Goal: Task Accomplishment & Management: Use online tool/utility

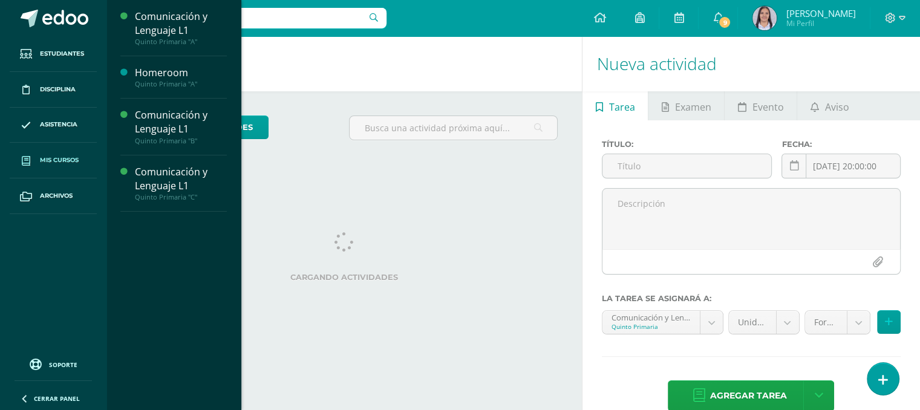
click at [58, 158] on span "Mis cursos" at bounding box center [59, 161] width 39 height 10
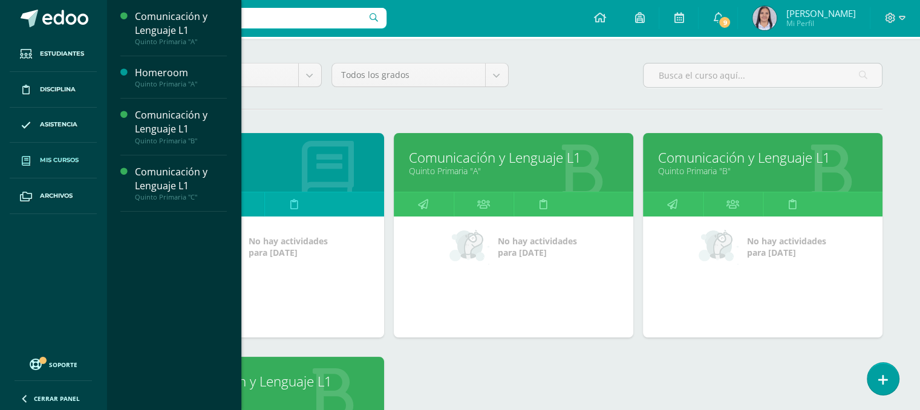
scroll to position [93, 0]
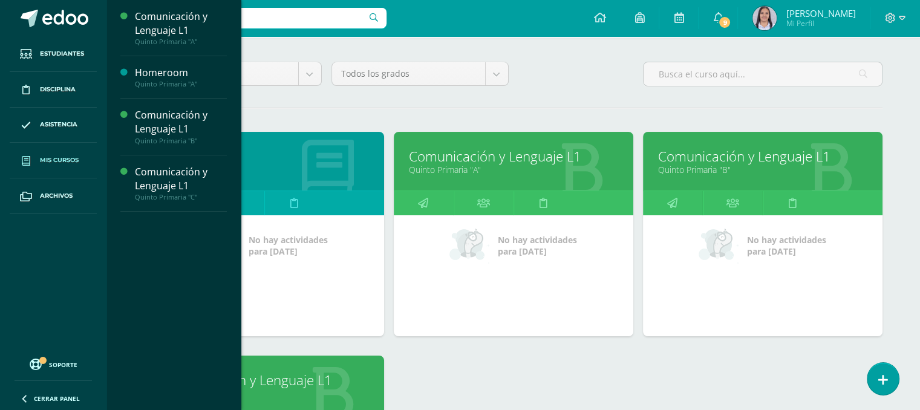
click at [499, 166] on link "Quinto Primaria "A"" at bounding box center [513, 169] width 209 height 11
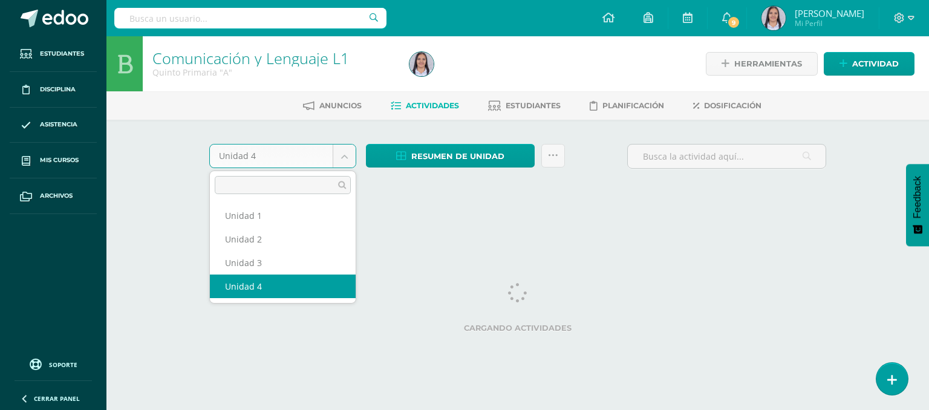
click at [353, 145] on body "Estudiantes Disciplina Asistencia Mis cursos Archivos Soporte Ayuda Reportar un…" at bounding box center [464, 113] width 929 height 226
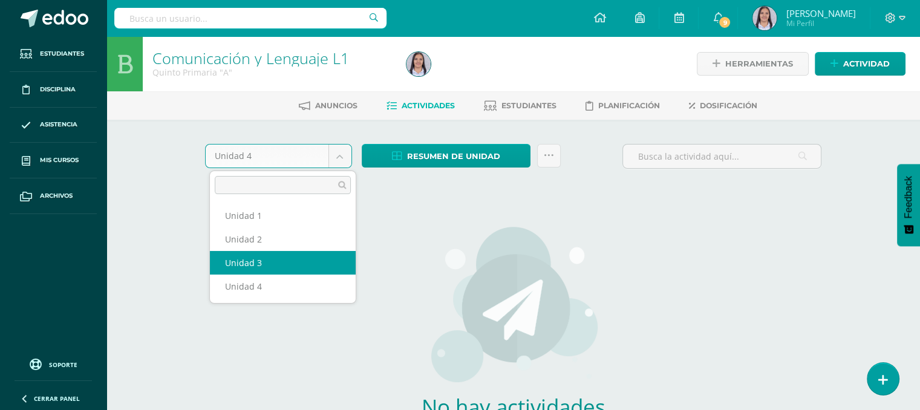
select select "Unidad 3"
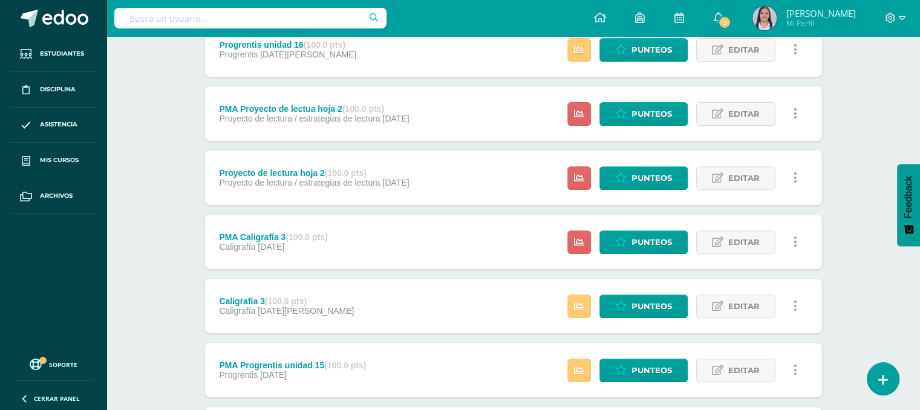
scroll to position [438, 0]
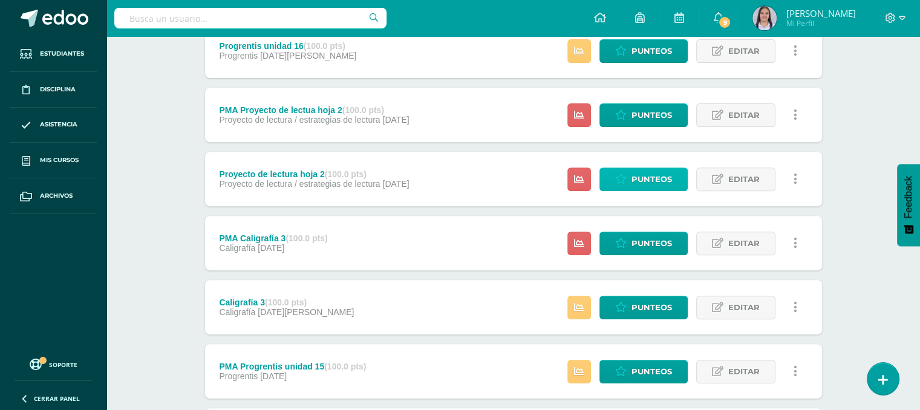
click at [647, 182] on span "Punteos" at bounding box center [652, 179] width 41 height 22
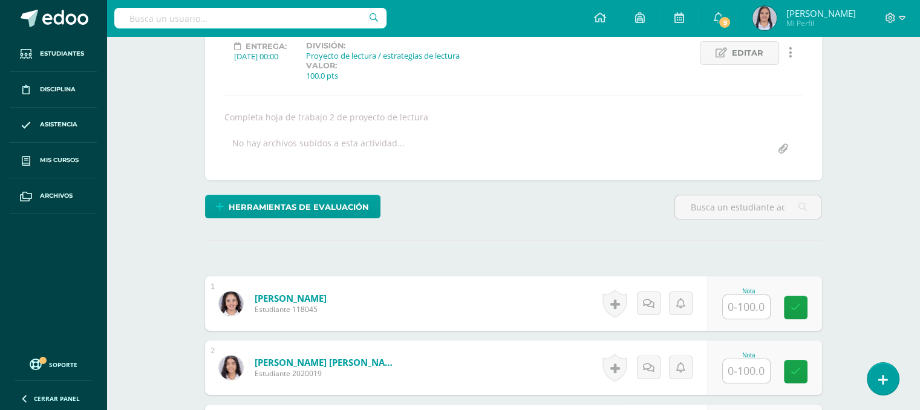
scroll to position [172, 0]
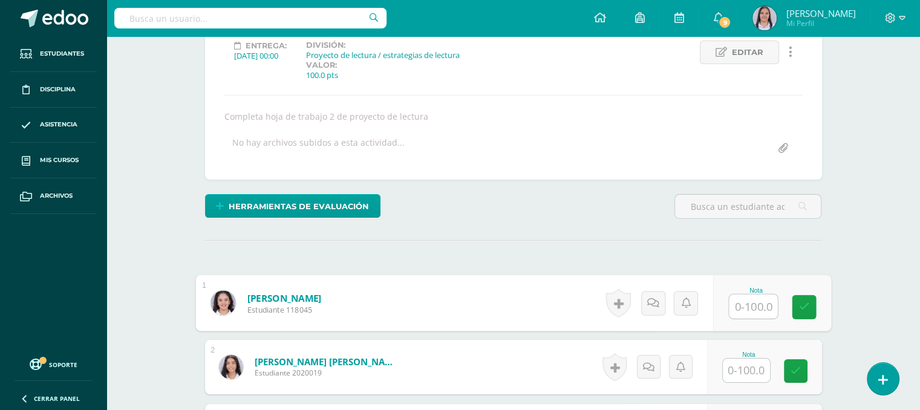
click at [752, 315] on input "text" at bounding box center [753, 307] width 48 height 24
type input "86"
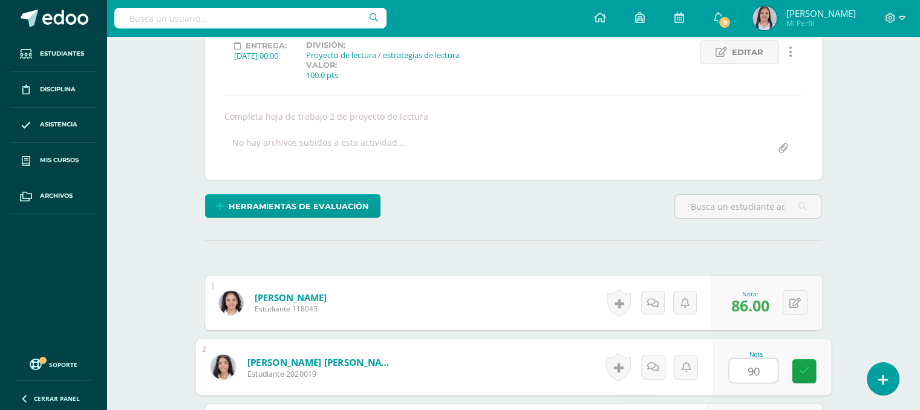
type input "90"
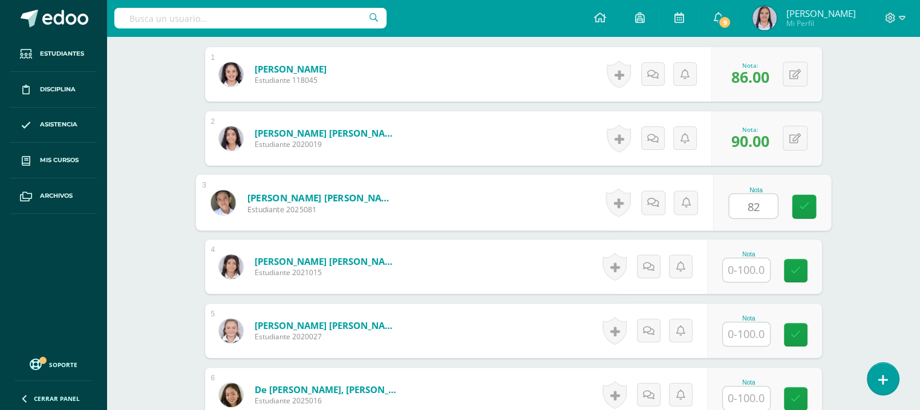
type input "82"
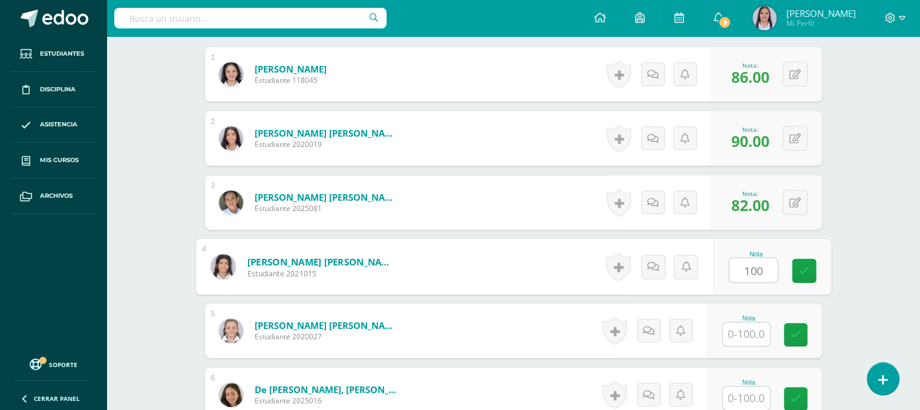
type input "100"
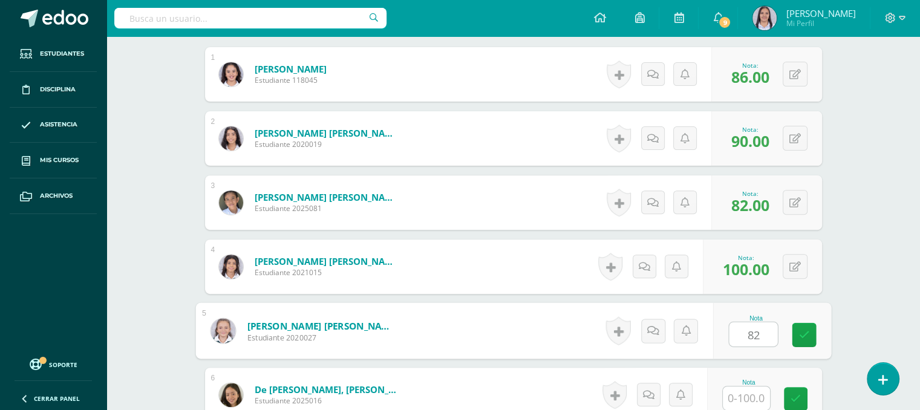
type input "82"
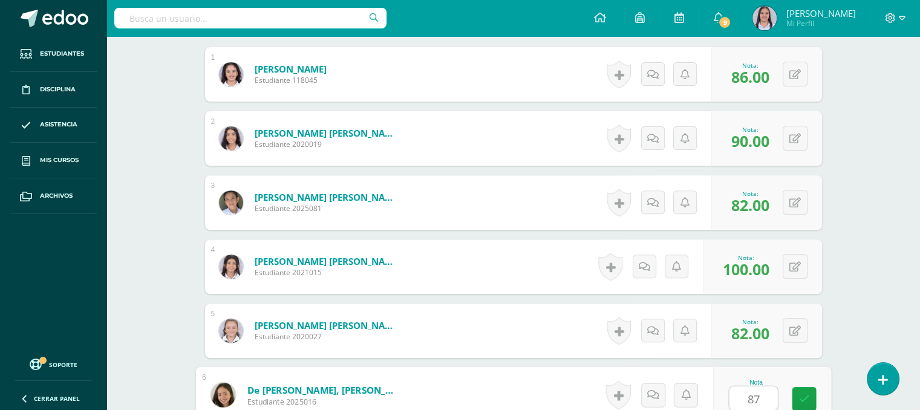
type input "87"
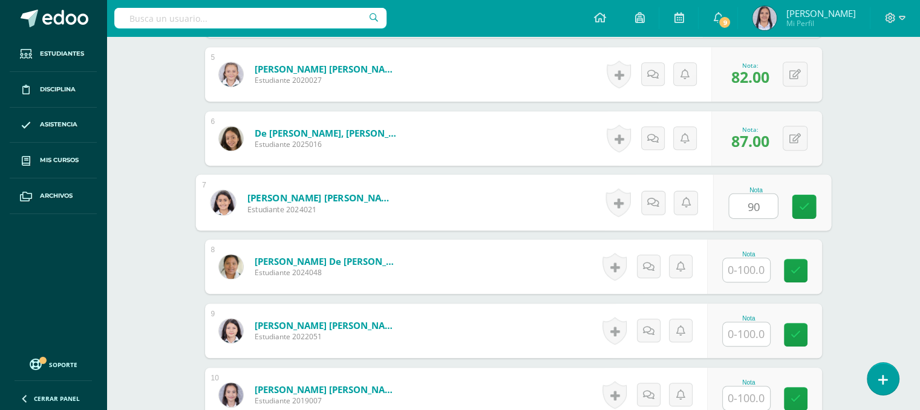
type input "90"
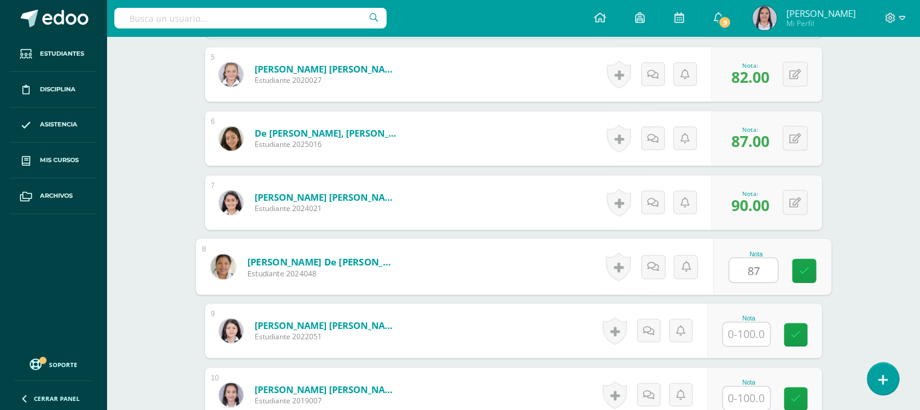
type input "87"
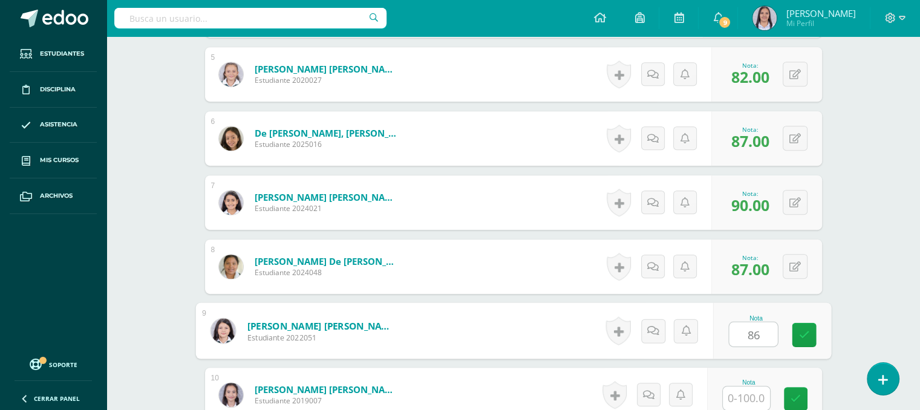
type input "86"
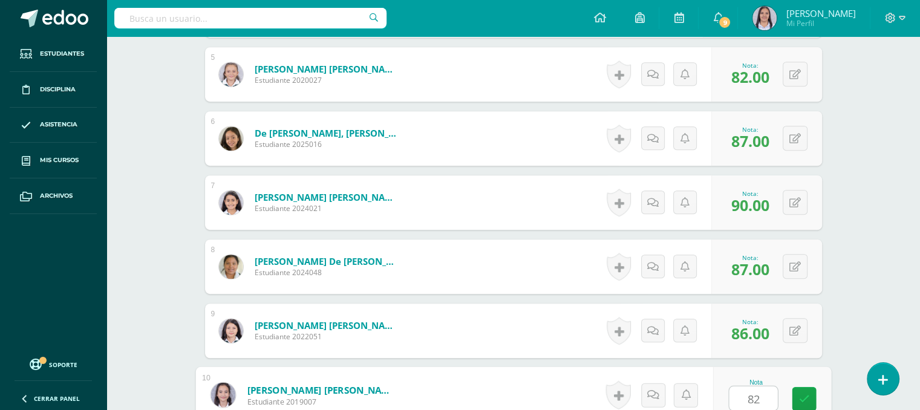
type input "82"
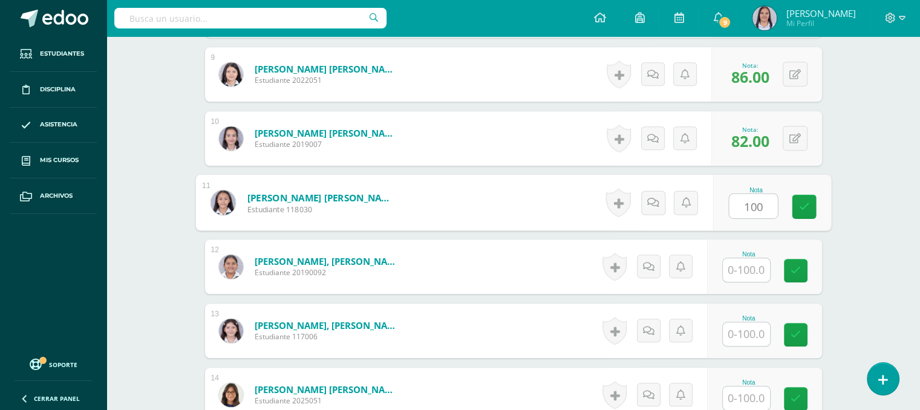
type input "100"
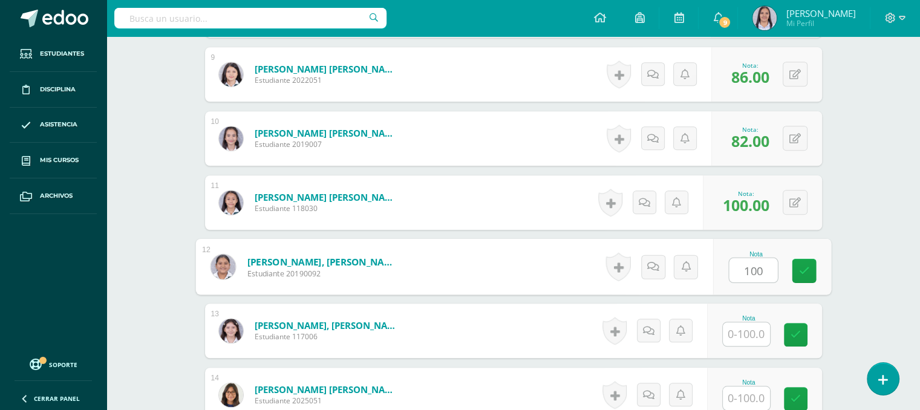
type input "100"
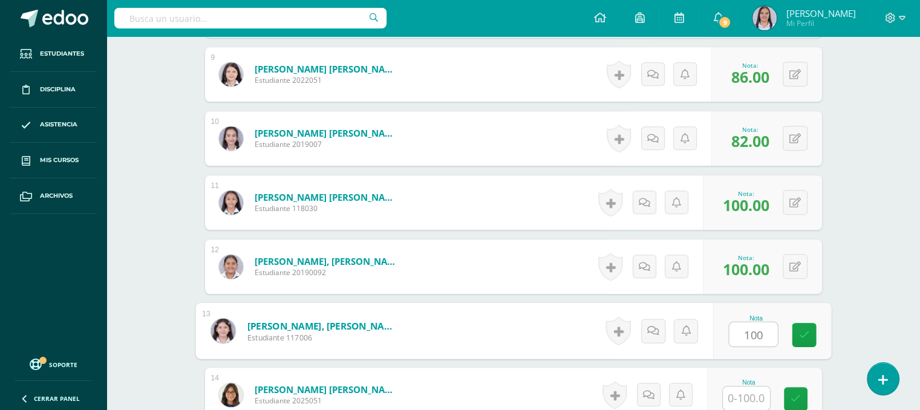
type input "100"
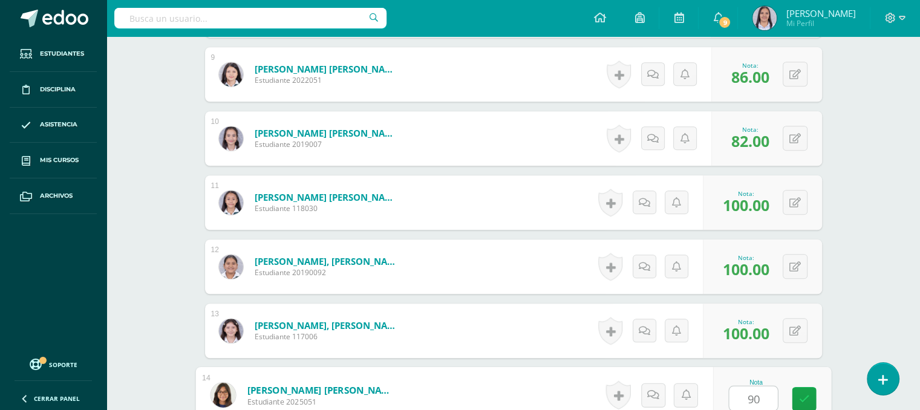
type input "90"
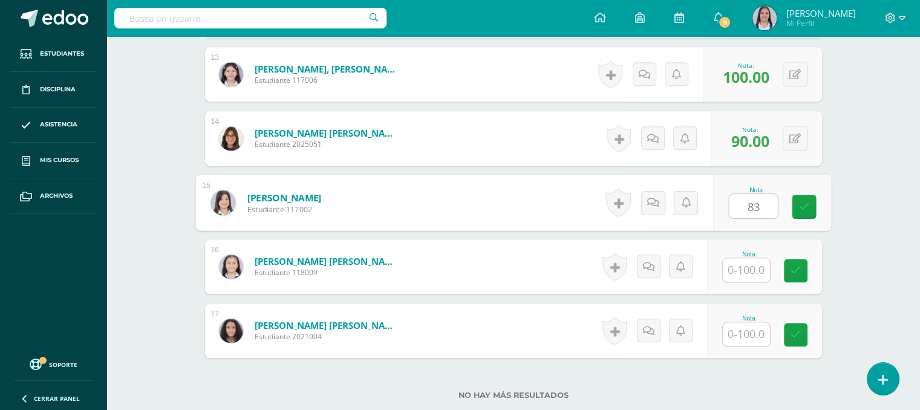
type input "83"
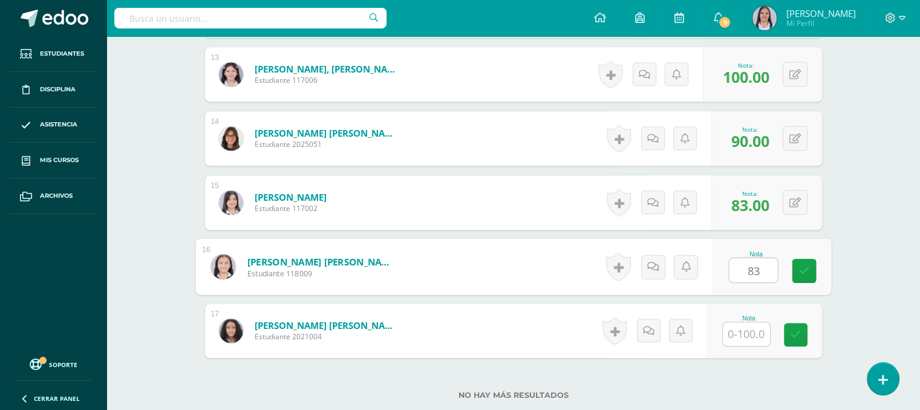
type input "83"
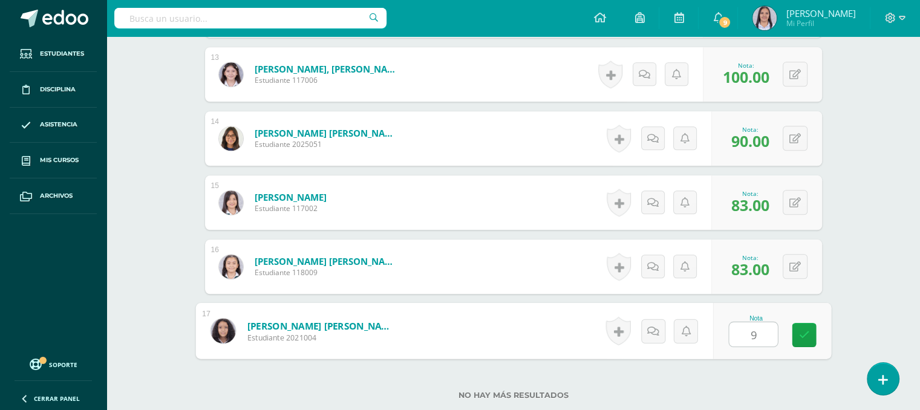
type input "90"
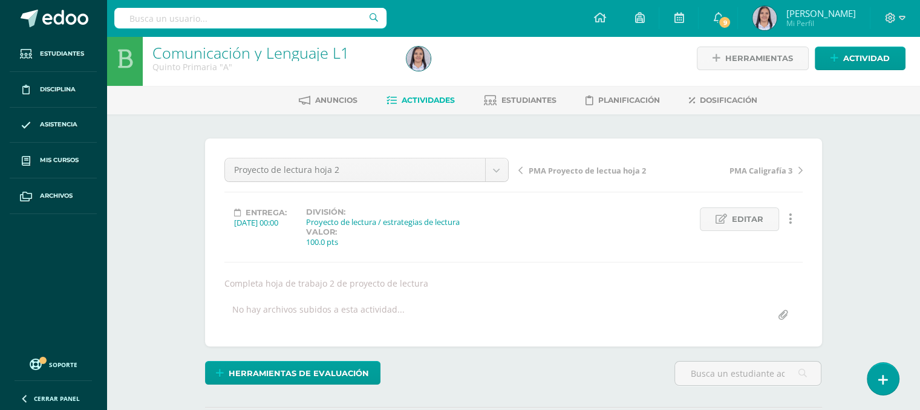
scroll to position [0, 0]
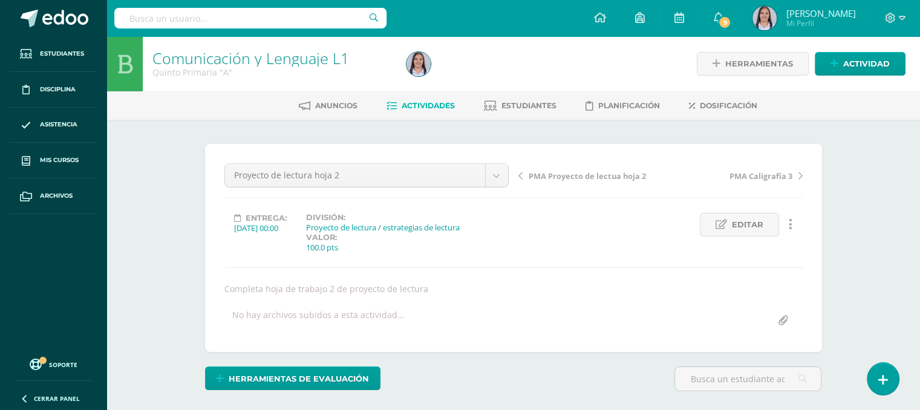
click at [430, 112] on link "Actividades" at bounding box center [421, 105] width 68 height 19
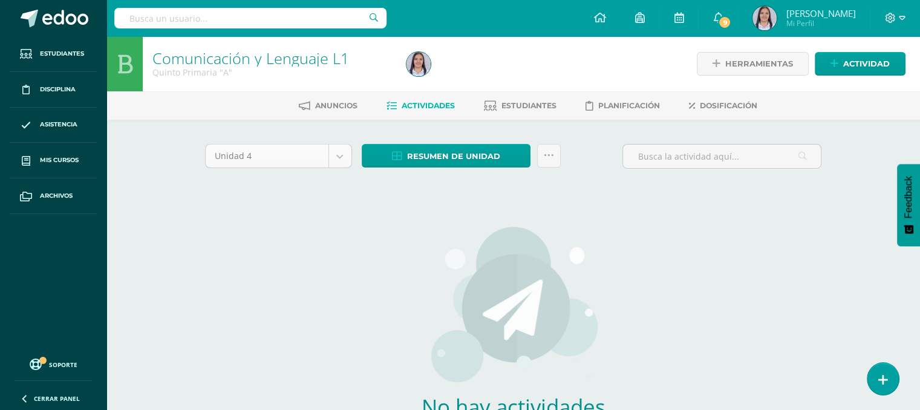
click at [336, 157] on body "Estudiantes Disciplina Asistencia Mis cursos Archivos Soporte Ayuda Reportar un…" at bounding box center [460, 260] width 920 height 520
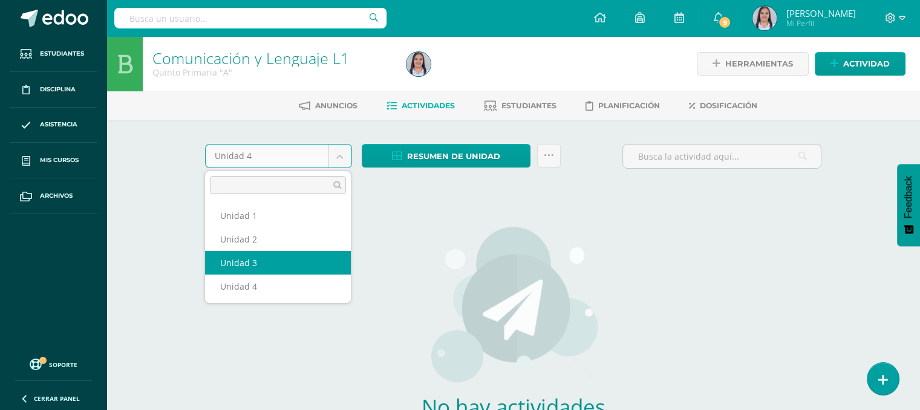
select select "Unidad 3"
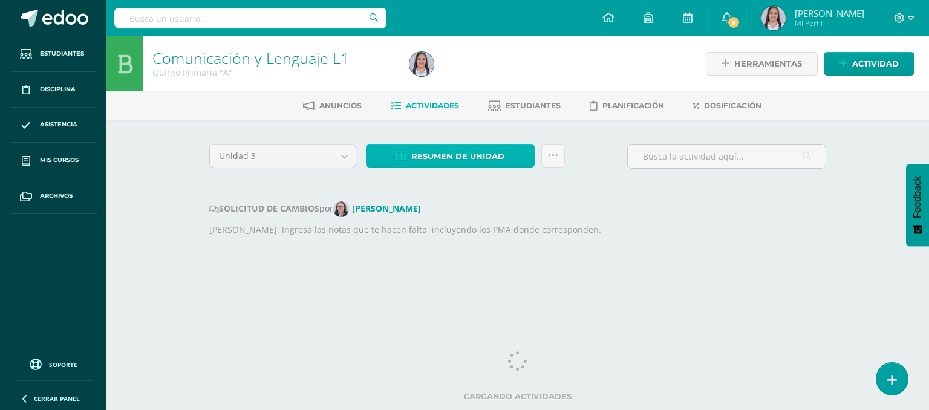
click at [441, 156] on span "Resumen de unidad" at bounding box center [457, 156] width 93 height 22
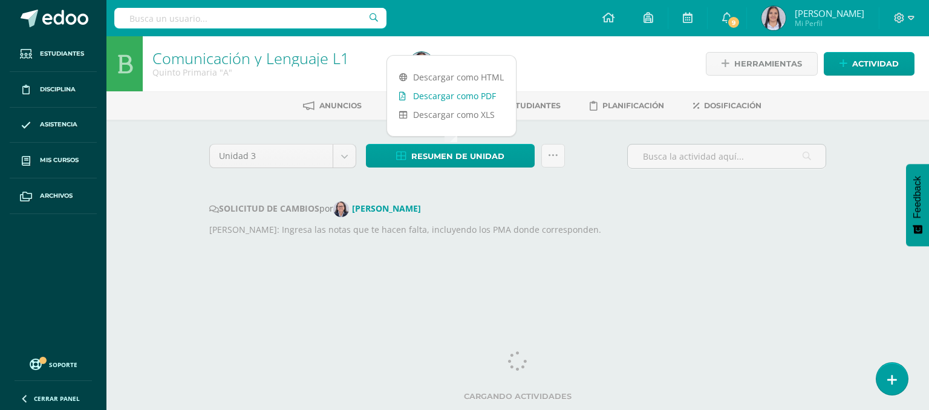
click at [459, 98] on link "Descargar como PDF" at bounding box center [451, 96] width 129 height 19
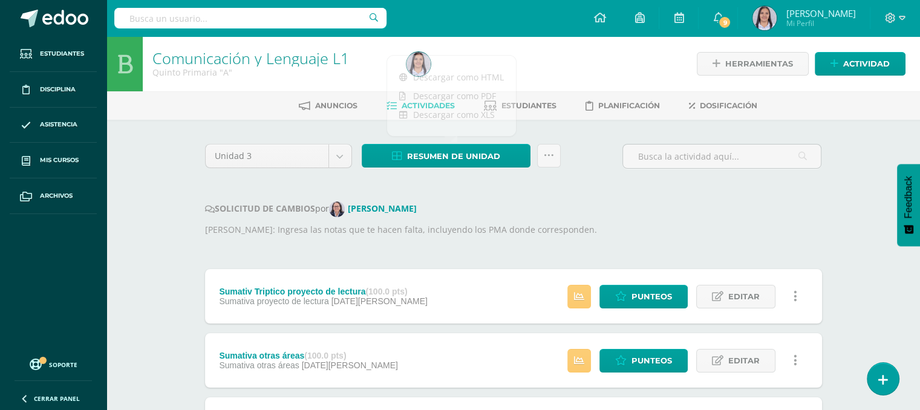
click at [612, 201] on div "SOLICITUD DE CAMBIOS por Patricia Aldana" at bounding box center [513, 209] width 617 height 16
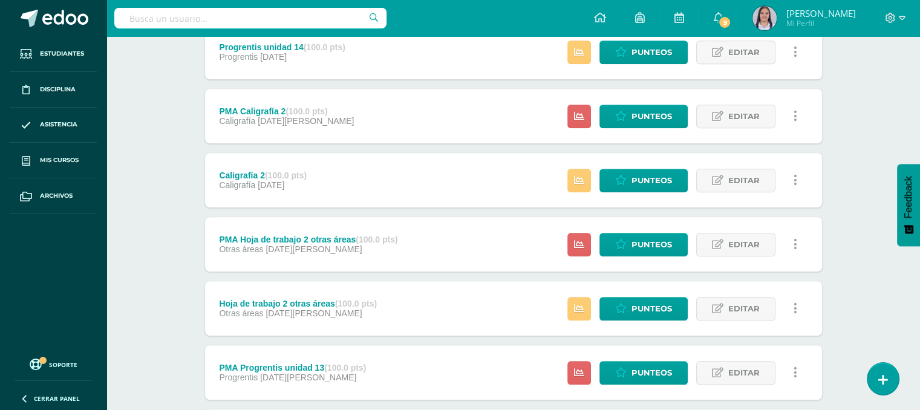
scroll to position [951, 0]
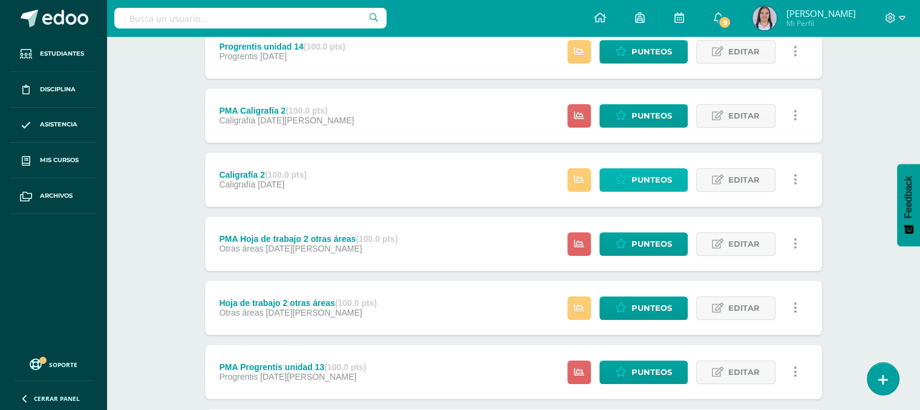
click at [650, 180] on span "Punteos" at bounding box center [652, 180] width 41 height 22
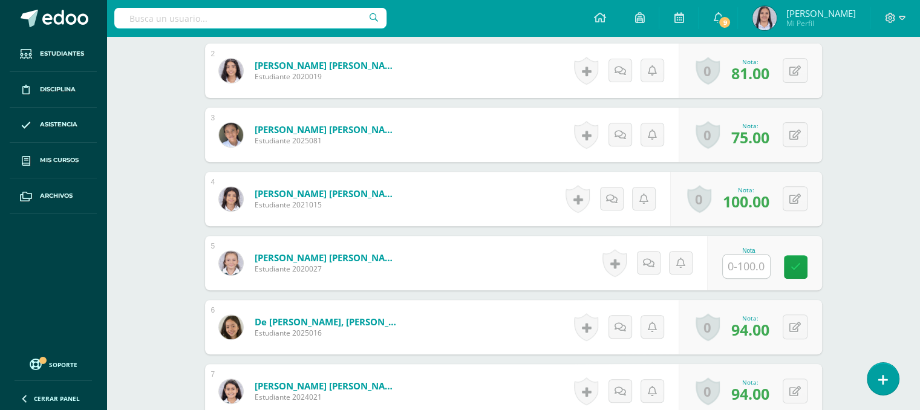
scroll to position [453, 0]
click at [764, 255] on input "text" at bounding box center [753, 266] width 48 height 24
type input "81"
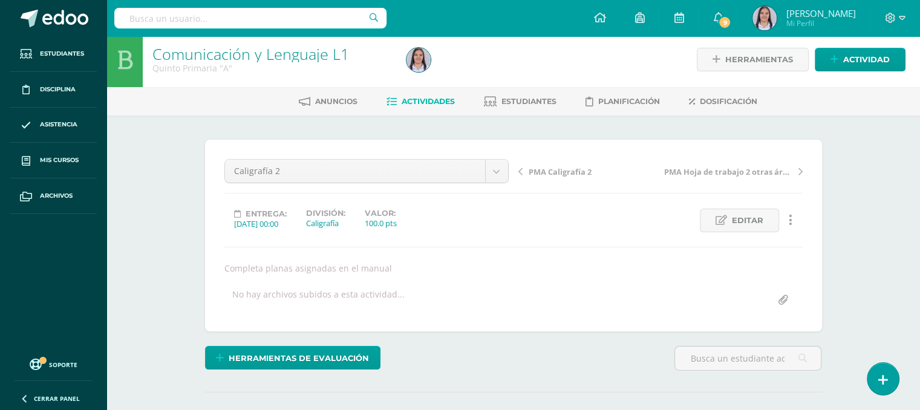
scroll to position [0, 0]
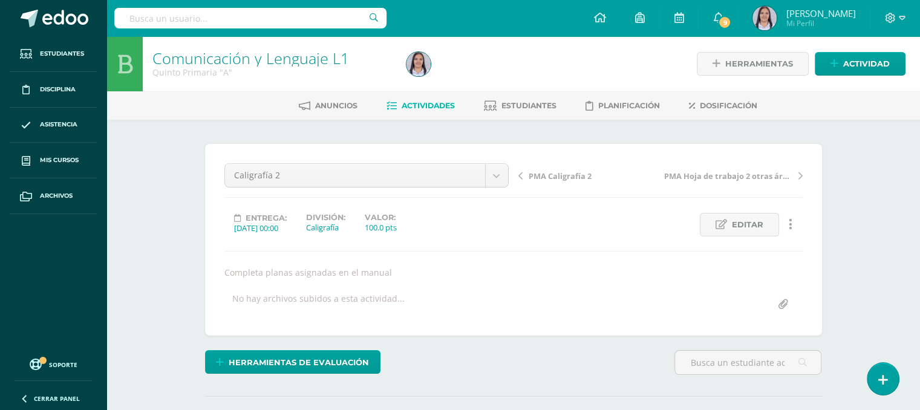
click at [436, 106] on span "Actividades" at bounding box center [428, 105] width 53 height 9
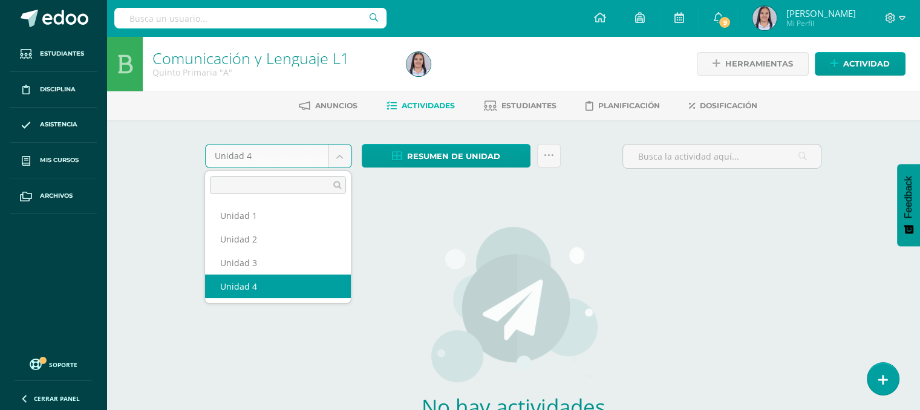
click at [336, 157] on body "Estudiantes Disciplina Asistencia Mis cursos Archivos Soporte Ayuda Reportar un…" at bounding box center [460, 260] width 920 height 520
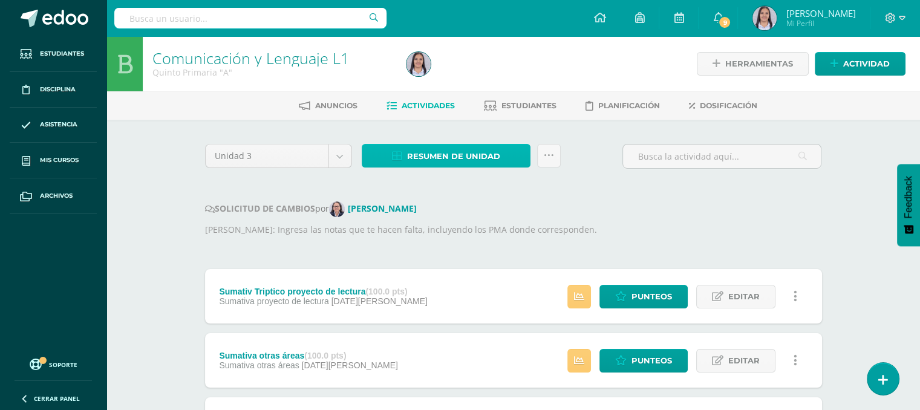
click at [450, 156] on span "Resumen de unidad" at bounding box center [453, 156] width 93 height 22
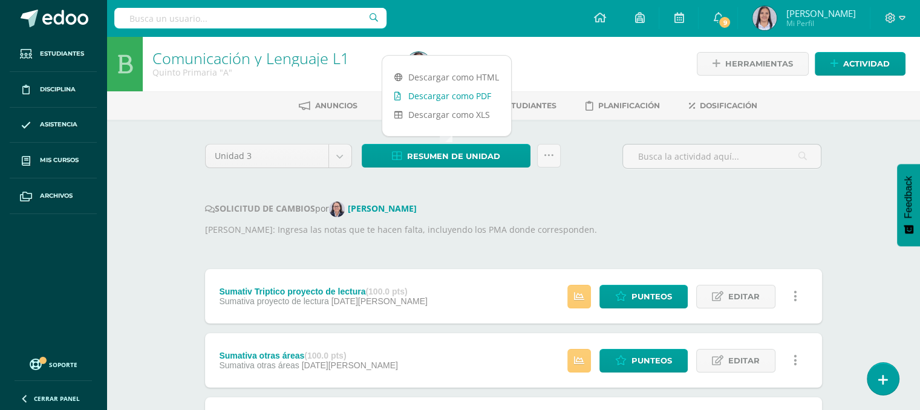
click at [482, 96] on link "Descargar como PDF" at bounding box center [446, 96] width 129 height 19
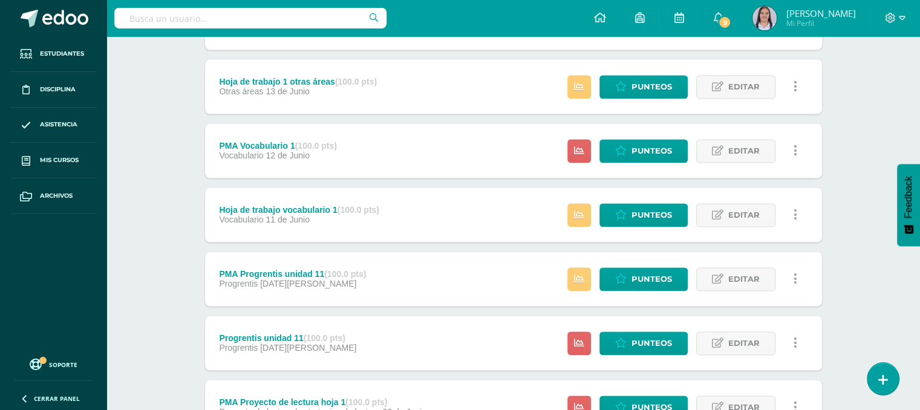
scroll to position [1813, 0]
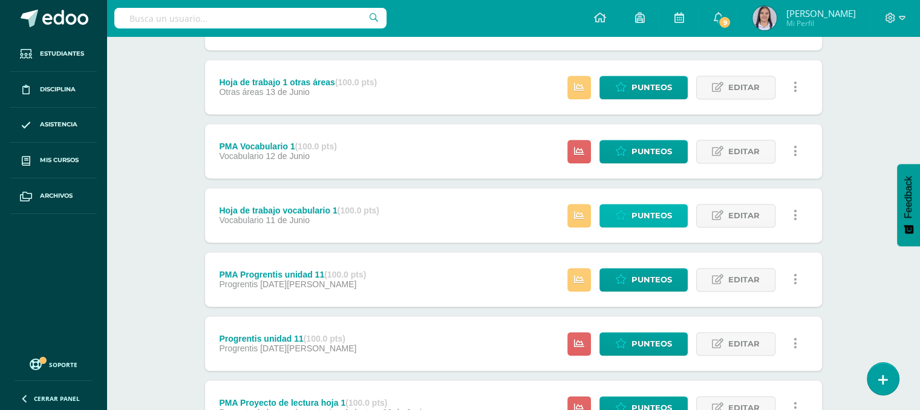
click at [649, 211] on span "Punteos" at bounding box center [652, 216] width 41 height 22
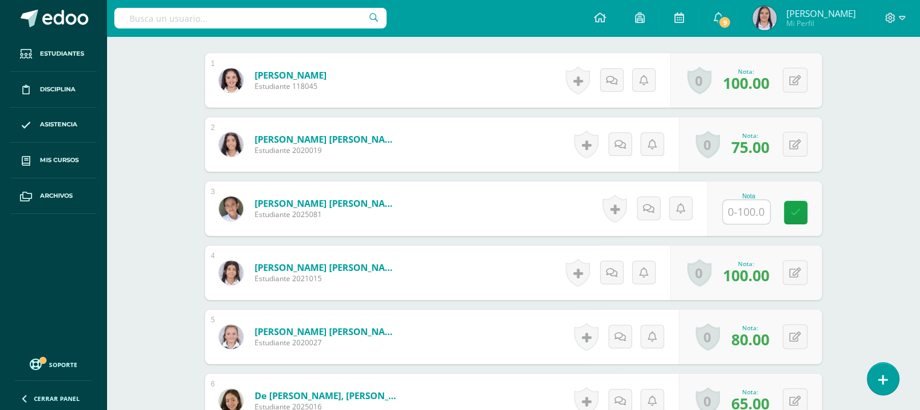
scroll to position [368, 0]
click at [758, 209] on input "text" at bounding box center [753, 212] width 48 height 24
type input "80"
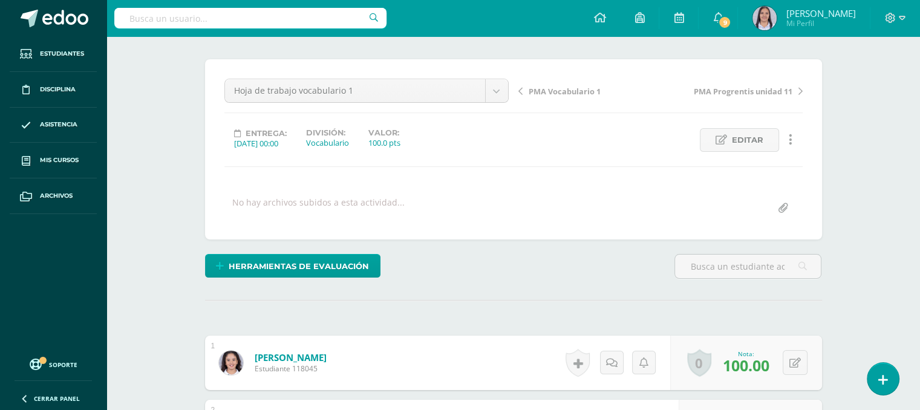
scroll to position [0, 0]
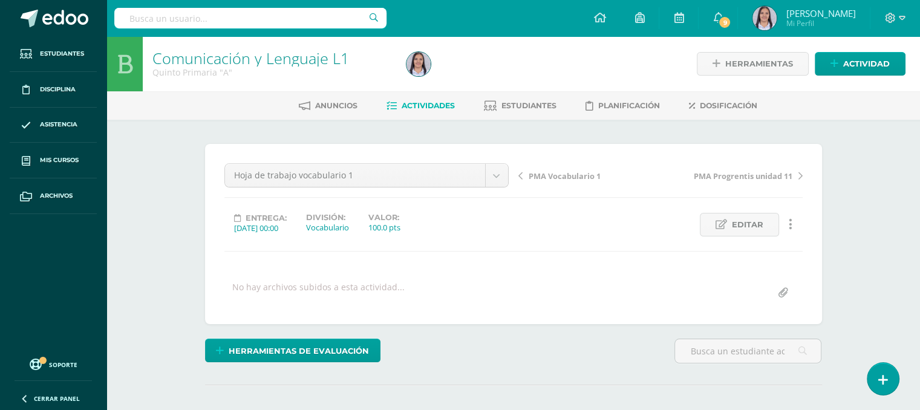
click at [578, 171] on span "PMA Vocabulario 1" at bounding box center [565, 176] width 72 height 11
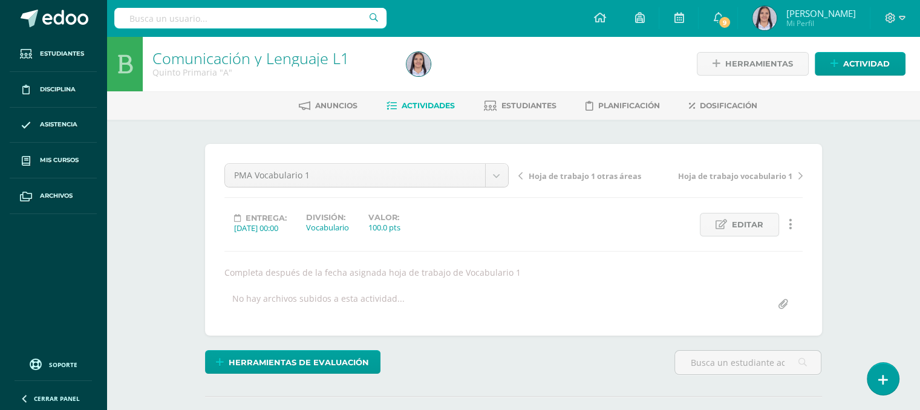
drag, startPoint x: 0, startPoint y: 0, endPoint x: 578, endPoint y: 170, distance: 602.3
click at [578, 171] on span "Hoja de trabajo 1 otras áreas" at bounding box center [585, 176] width 113 height 11
click at [578, 175] on span "Hoja de trabajo 1 otras áreas" at bounding box center [585, 176] width 113 height 11
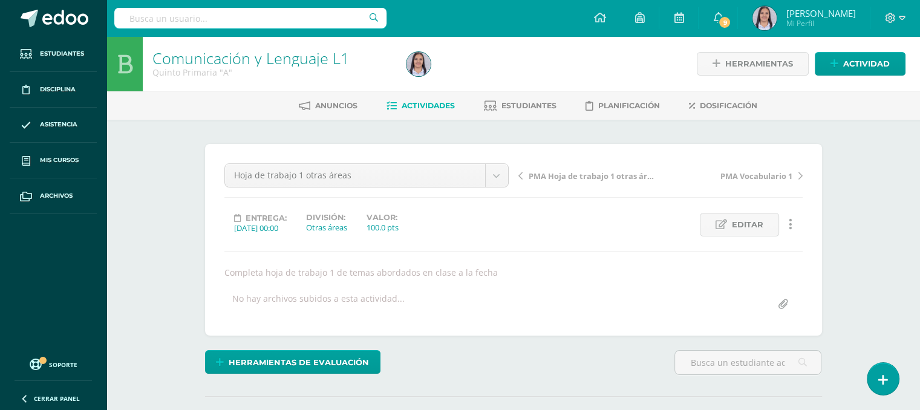
drag, startPoint x: 0, startPoint y: 0, endPoint x: 578, endPoint y: 175, distance: 603.7
click at [578, 175] on span "PMA Hoja de trabajo 1 otras áreas" at bounding box center [593, 176] width 128 height 11
drag, startPoint x: 0, startPoint y: 0, endPoint x: 578, endPoint y: 175, distance: 603.7
click at [578, 175] on span "Progrentis unidad 12" at bounding box center [568, 176] width 79 height 11
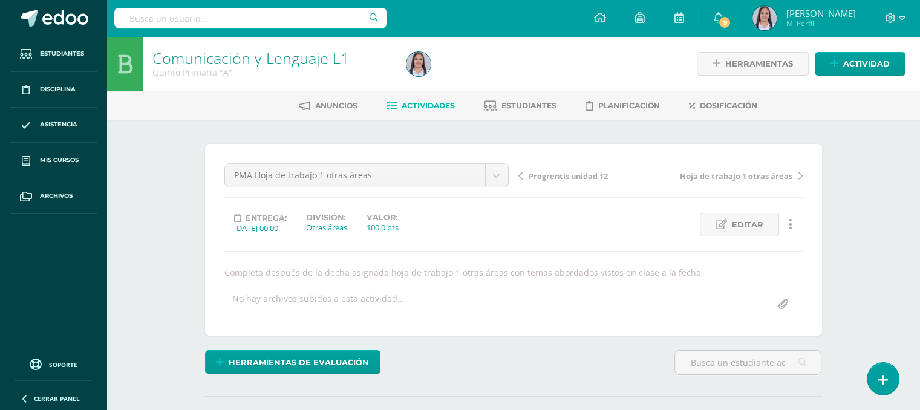
click at [578, 175] on span "Progrentis unidad 12" at bounding box center [568, 176] width 79 height 11
click at [578, 175] on span "PMA Progrentis unidad 12" at bounding box center [578, 176] width 99 height 11
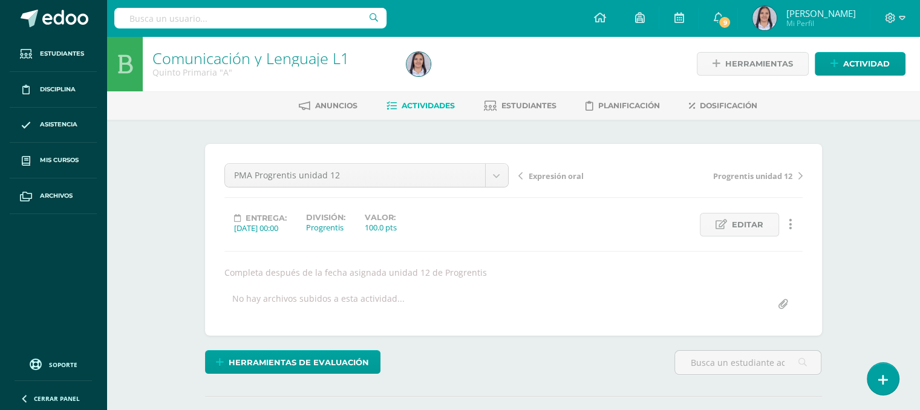
drag, startPoint x: 0, startPoint y: 0, endPoint x: 578, endPoint y: 175, distance: 603.7
click at [578, 175] on span "Expresión oral" at bounding box center [556, 176] width 55 height 11
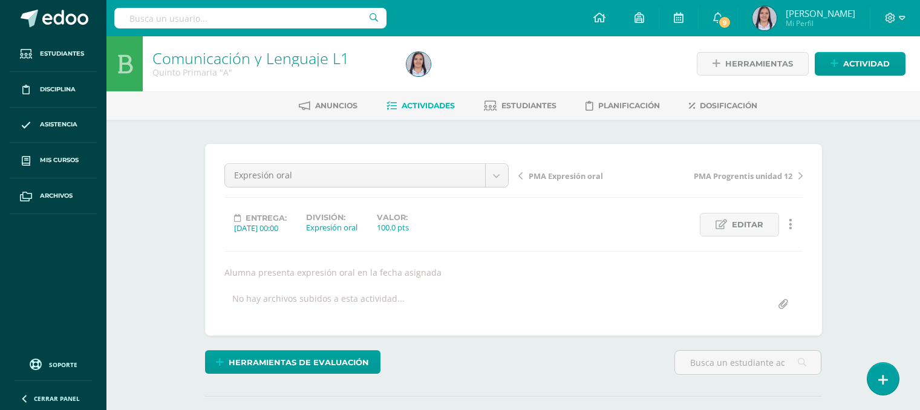
click at [578, 175] on span "PMA Expresión oral" at bounding box center [566, 176] width 74 height 11
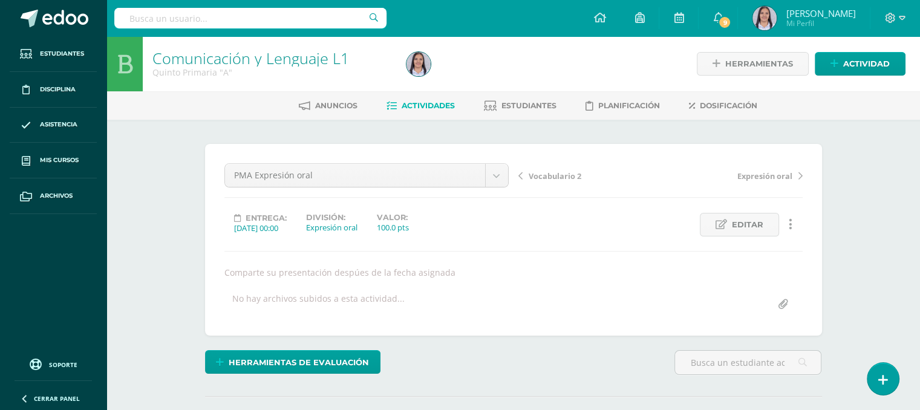
drag, startPoint x: 0, startPoint y: 0, endPoint x: 578, endPoint y: 175, distance: 603.7
click at [578, 175] on span "Vocabulario 2" at bounding box center [555, 176] width 53 height 11
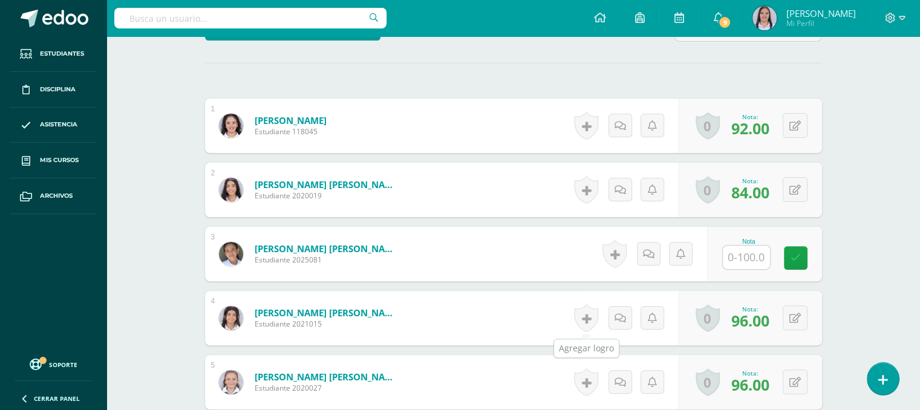
scroll to position [334, 0]
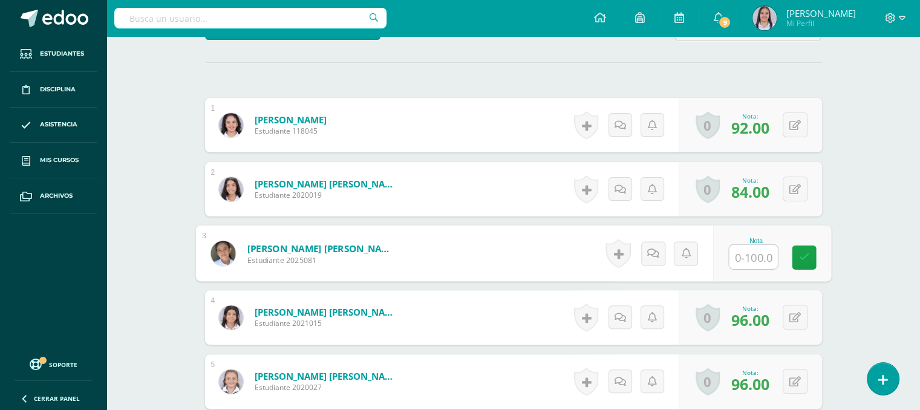
click at [741, 255] on input "text" at bounding box center [753, 257] width 48 height 24
type input "92"
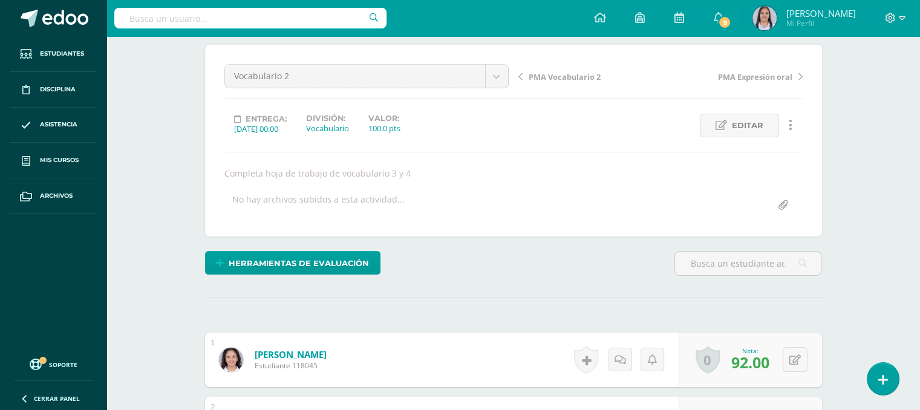
scroll to position [0, 0]
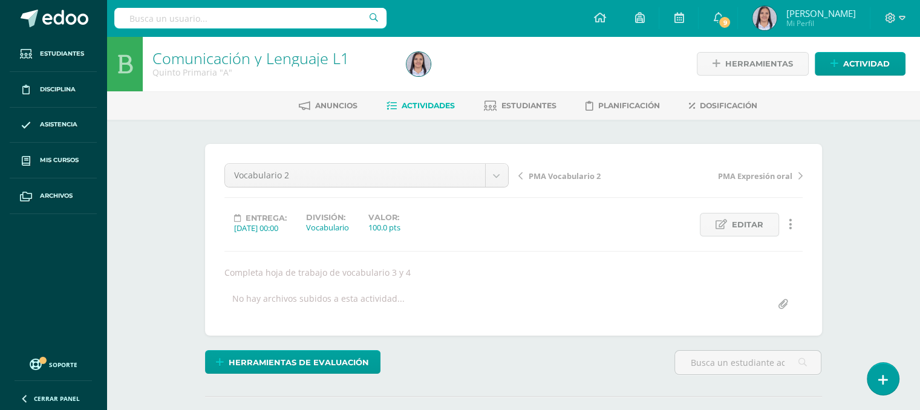
click at [578, 177] on span "PMA Vocabulario 2" at bounding box center [565, 176] width 72 height 11
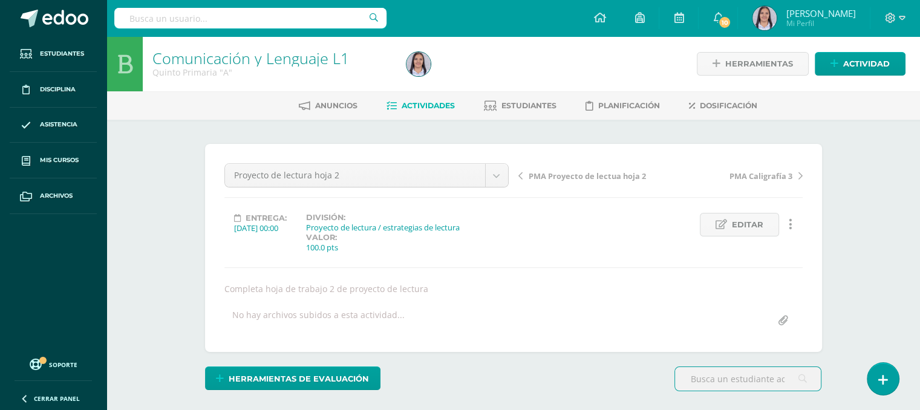
scroll to position [1, 0]
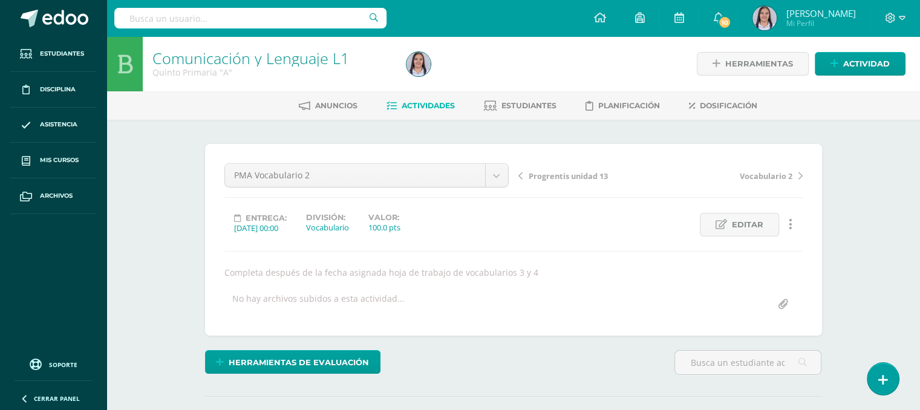
drag, startPoint x: 0, startPoint y: 0, endPoint x: 578, endPoint y: 177, distance: 604.4
click at [578, 177] on span "Progrentis unidad 13" at bounding box center [568, 176] width 79 height 11
drag, startPoint x: 0, startPoint y: 0, endPoint x: 578, endPoint y: 177, distance: 604.4
click at [578, 177] on span "PMA Progrentis unidad 13" at bounding box center [578, 176] width 99 height 11
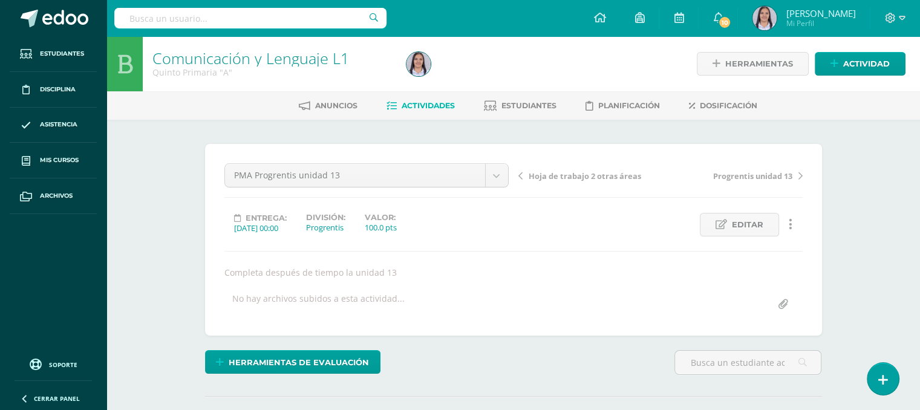
click at [578, 176] on span "Hoja de trabajo 2 otras áreas" at bounding box center [585, 176] width 113 height 11
drag, startPoint x: 0, startPoint y: 0, endPoint x: 578, endPoint y: 176, distance: 604.1
click at [578, 176] on span "PMA Hoja de trabajo 2 otras áreas" at bounding box center [593, 176] width 128 height 11
click at [547, 178] on span "Caligrafía 2" at bounding box center [551, 176] width 44 height 11
drag, startPoint x: 0, startPoint y: 0, endPoint x: 547, endPoint y: 178, distance: 575.4
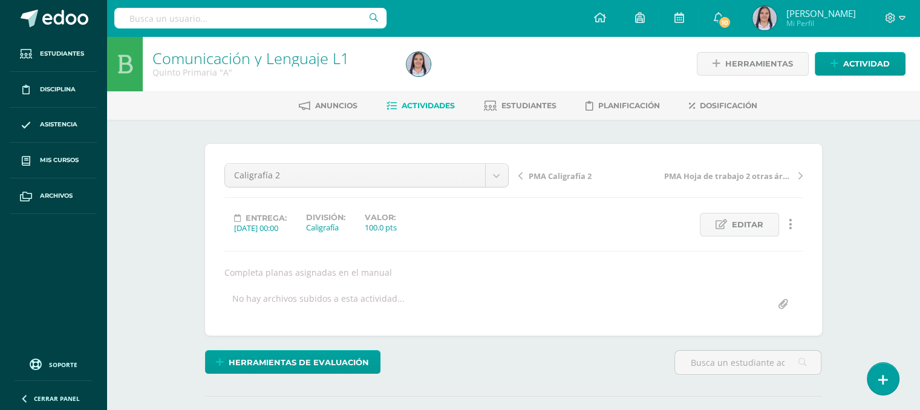
click at [547, 178] on span "PMA Caligrafía 2" at bounding box center [560, 176] width 63 height 11
click at [561, 177] on span "Progrentis unidad 14" at bounding box center [568, 176] width 79 height 11
drag, startPoint x: 0, startPoint y: 0, endPoint x: 561, endPoint y: 177, distance: 588.1
click at [561, 177] on span "PMA Progrentis unidad 14" at bounding box center [578, 176] width 99 height 11
drag, startPoint x: 0, startPoint y: 0, endPoint x: 561, endPoint y: 177, distance: 588.1
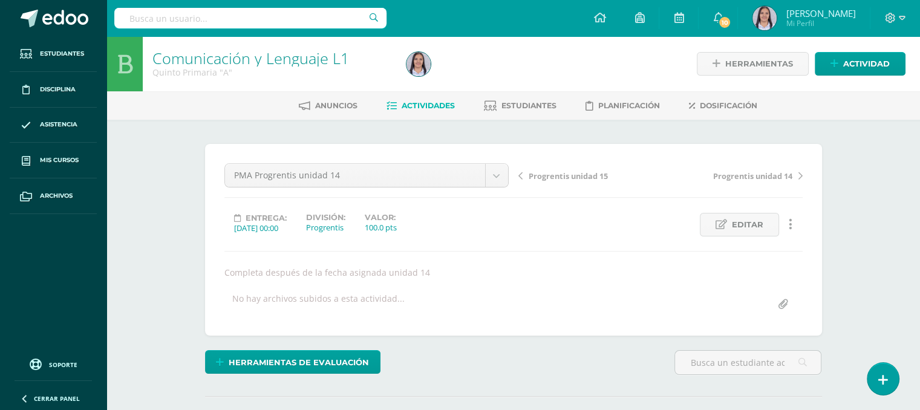
click at [561, 177] on span "Progrentis unidad 15" at bounding box center [568, 176] width 79 height 11
drag, startPoint x: 0, startPoint y: 0, endPoint x: 561, endPoint y: 177, distance: 588.1
click at [561, 177] on span "PMA Progrentis unidad 15" at bounding box center [578, 176] width 99 height 11
drag, startPoint x: 0, startPoint y: 0, endPoint x: 561, endPoint y: 177, distance: 588.1
click at [561, 177] on span "Caligrafía 3" at bounding box center [551, 176] width 44 height 11
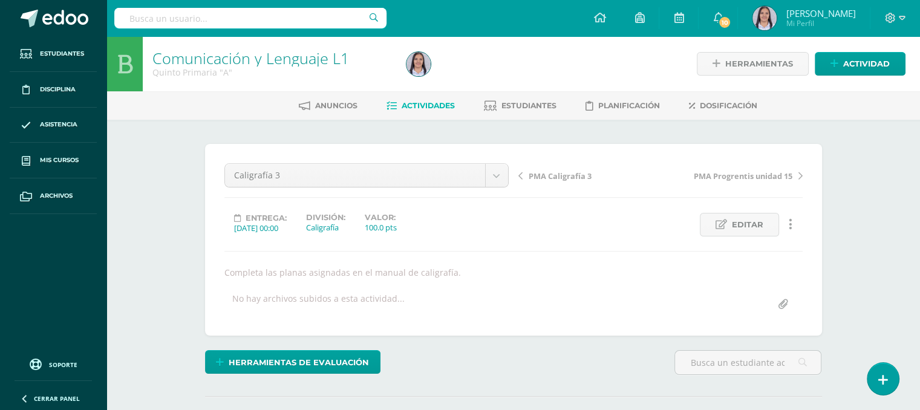
drag, startPoint x: 0, startPoint y: 0, endPoint x: 561, endPoint y: 177, distance: 588.1
click at [561, 177] on span "PMA Caligrafía 3" at bounding box center [560, 176] width 63 height 11
drag, startPoint x: 0, startPoint y: 0, endPoint x: 561, endPoint y: 177, distance: 588.1
click at [561, 177] on span "Proyecto de lectura hoja 2" at bounding box center [580, 176] width 102 height 11
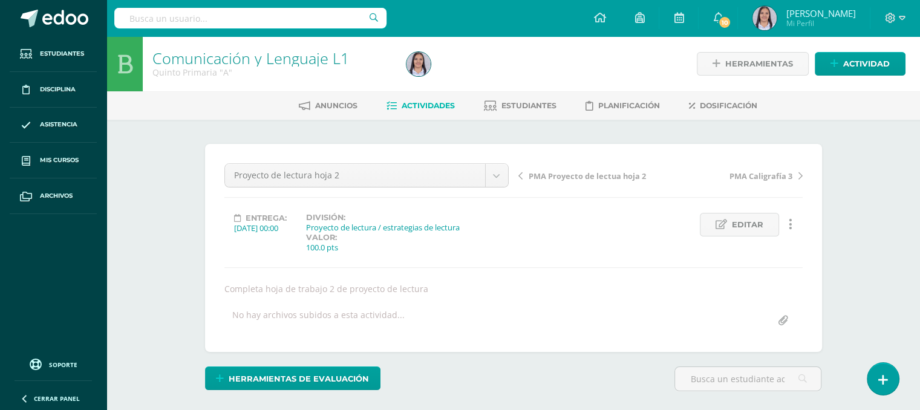
drag, startPoint x: 0, startPoint y: 0, endPoint x: 561, endPoint y: 177, distance: 588.1
click at [561, 177] on span "PMA Proyecto de lectua hoja 2" at bounding box center [587, 176] width 117 height 11
drag, startPoint x: 0, startPoint y: 0, endPoint x: 561, endPoint y: 177, distance: 588.1
click at [561, 177] on span "Progrentis unidad 16" at bounding box center [568, 176] width 79 height 11
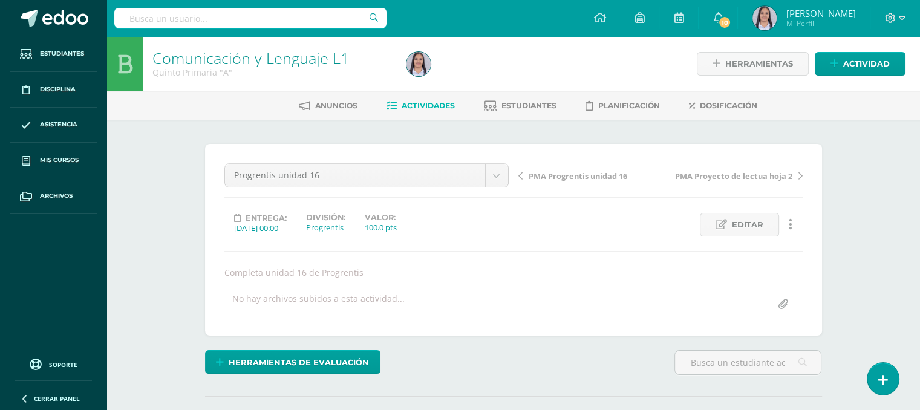
drag, startPoint x: 0, startPoint y: 0, endPoint x: 561, endPoint y: 177, distance: 588.1
click at [561, 177] on span "PMA Progrentis unidad 16" at bounding box center [578, 176] width 99 height 11
click at [571, 175] on span "Sumativa otras áreas" at bounding box center [570, 176] width 83 height 11
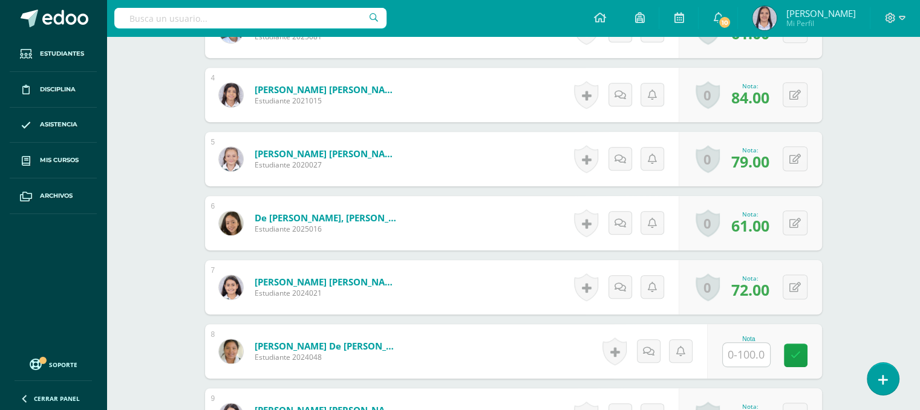
scroll to position [717, 0]
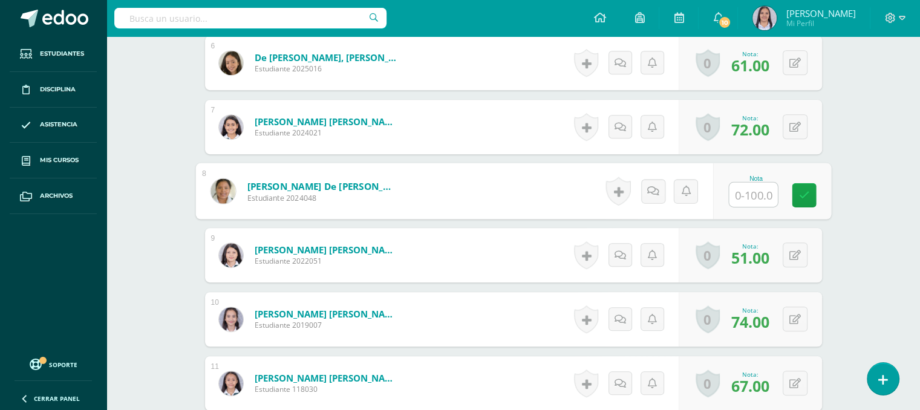
click at [748, 186] on input "text" at bounding box center [753, 195] width 48 height 24
type input "66"
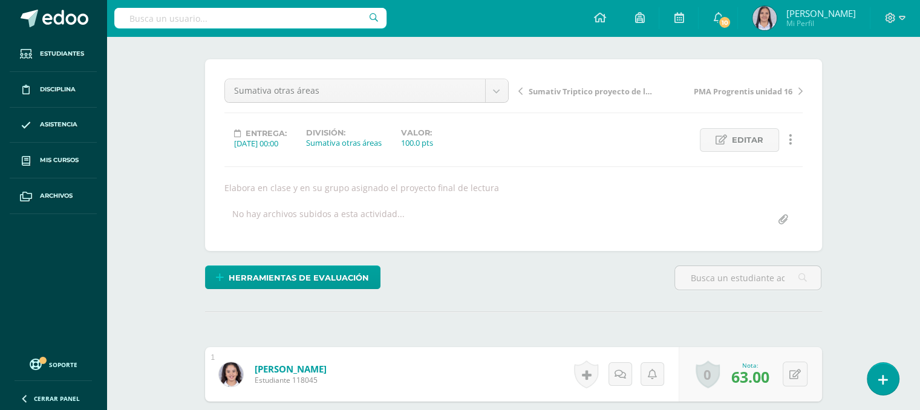
scroll to position [0, 0]
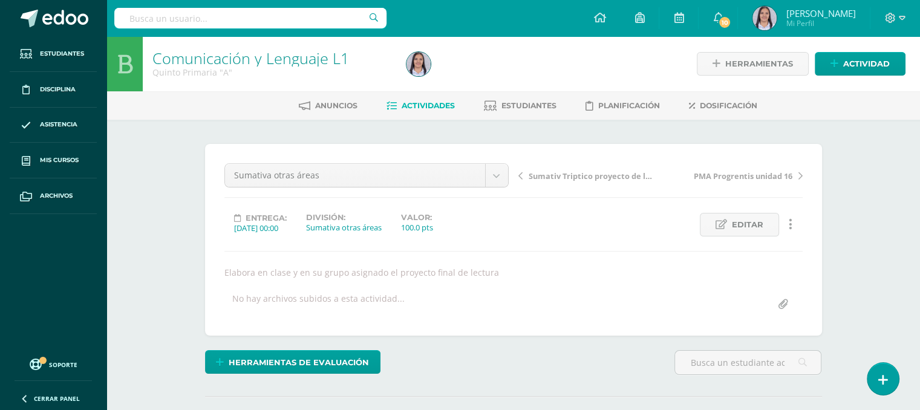
click at [596, 178] on span "Sumativ Triptico proyecto de lectura" at bounding box center [593, 176] width 128 height 11
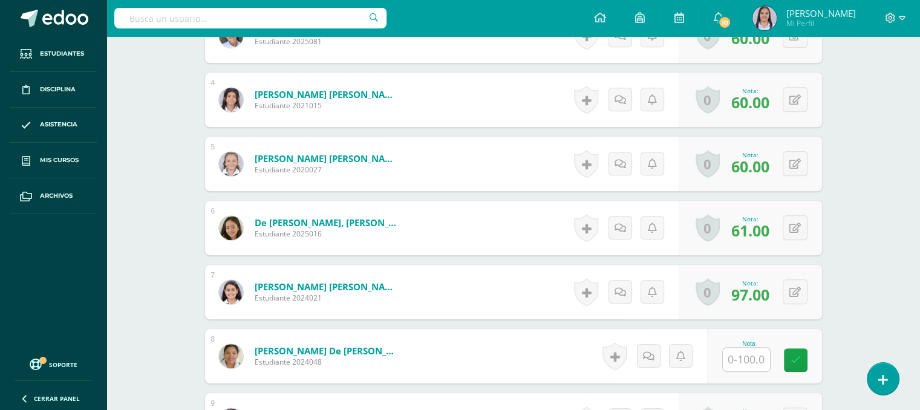
scroll to position [570, 0]
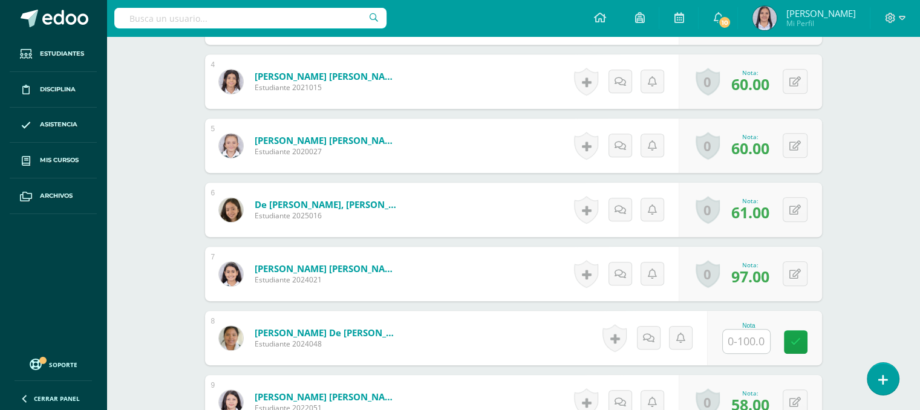
click at [741, 342] on input "text" at bounding box center [746, 342] width 47 height 24
type input "65"
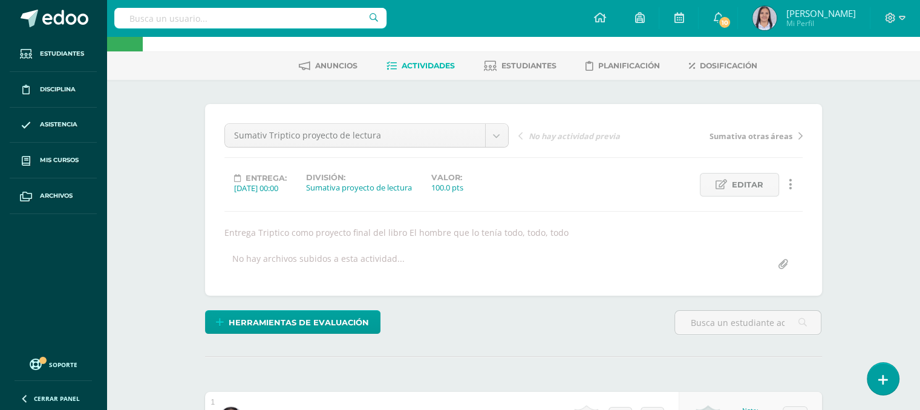
scroll to position [33, 0]
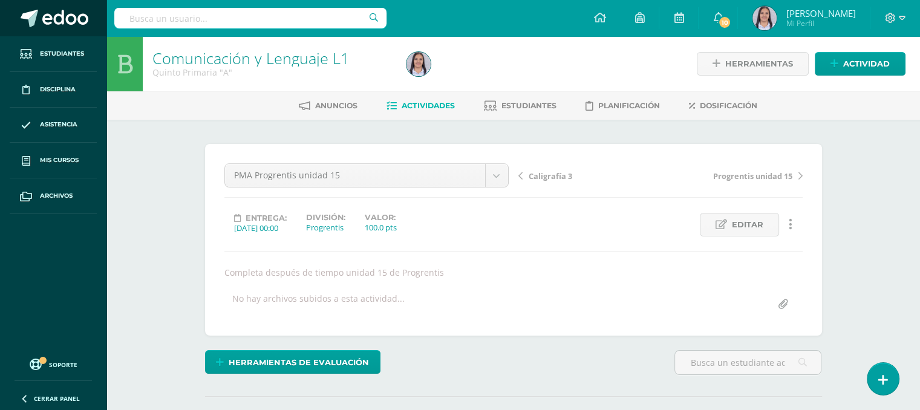
scroll to position [1, 0]
